Goal: Transaction & Acquisition: Book appointment/travel/reservation

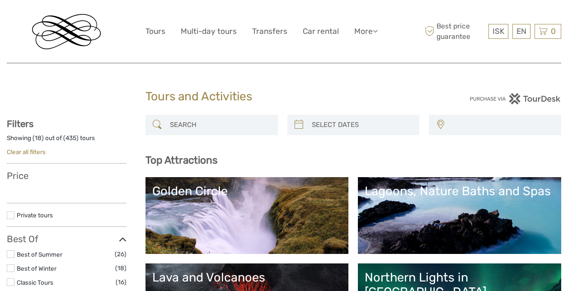
select select
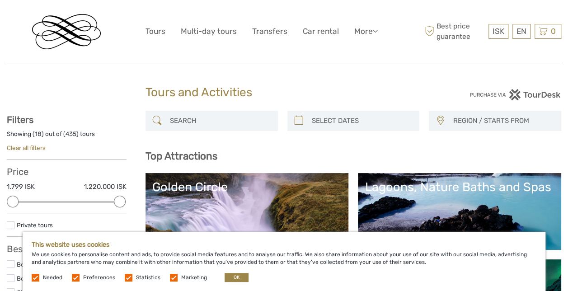
scroll to position [11, 0]
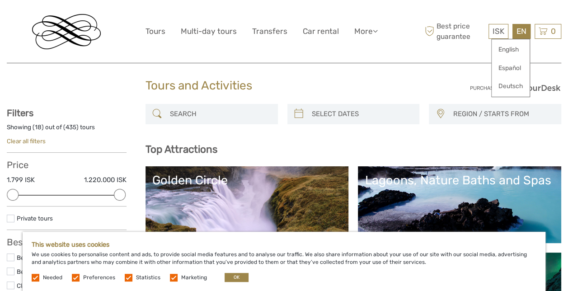
click at [522, 37] on div "EN English Español Deutsch" at bounding box center [521, 31] width 18 height 15
click at [517, 48] on link "English" at bounding box center [510, 50] width 38 height 16
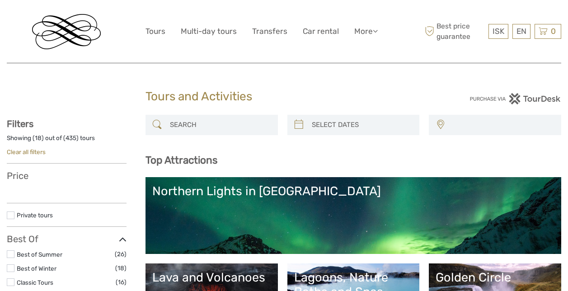
select select
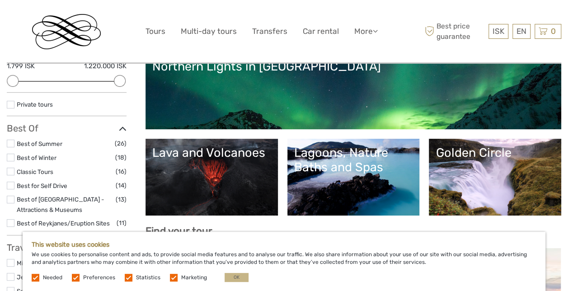
scroll to position [124, 0]
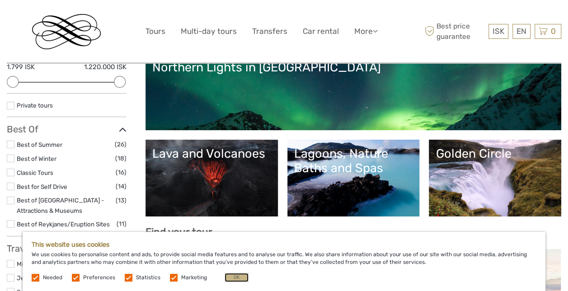
click at [232, 277] on button "OK" at bounding box center [236, 277] width 24 height 9
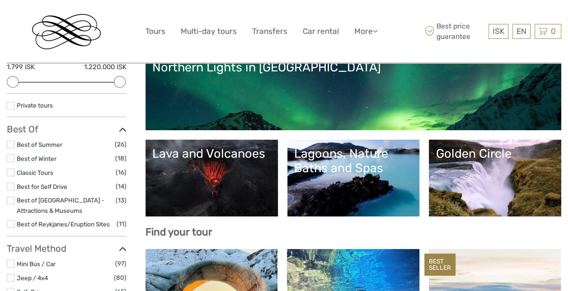
scroll to position [378, 0]
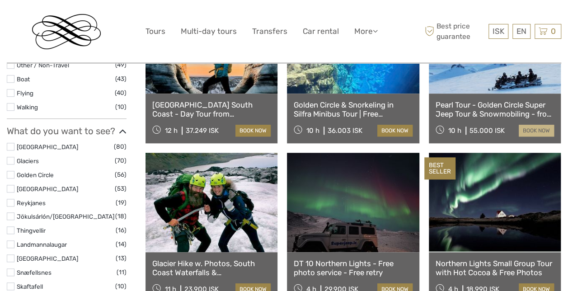
click at [538, 129] on link "book now" at bounding box center [535, 131] width 35 height 12
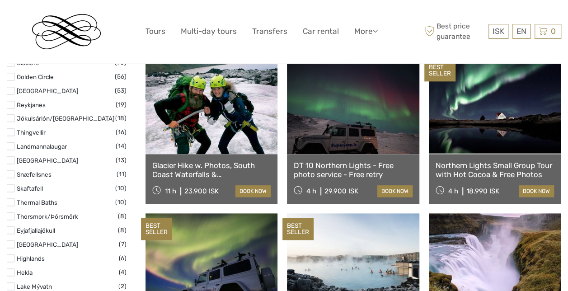
scroll to position [479, 0]
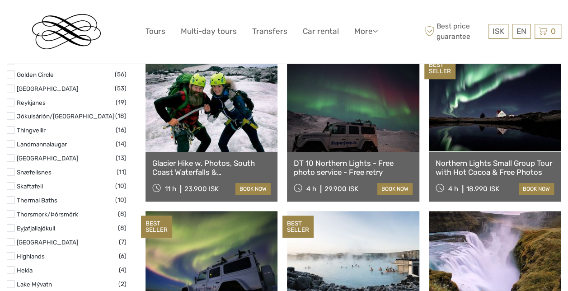
click at [338, 168] on link "DT 10 Northern Lights - Free photo service - Free retry" at bounding box center [353, 168] width 118 height 19
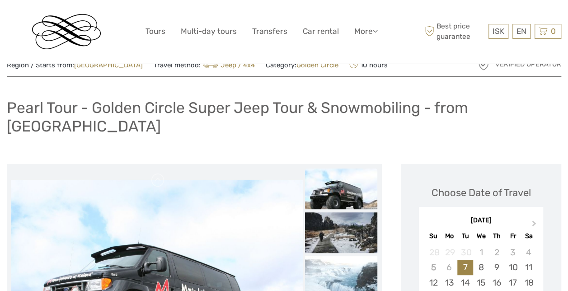
scroll to position [6, 0]
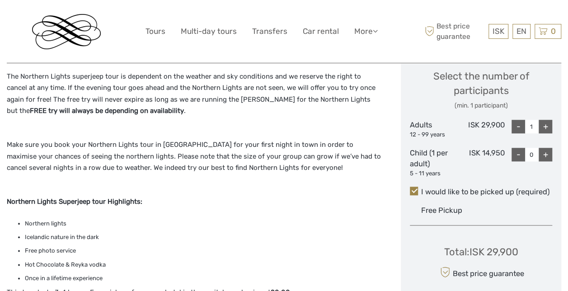
scroll to position [401, 0]
